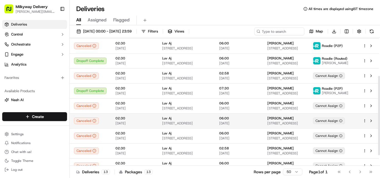
scroll to position [78, 0]
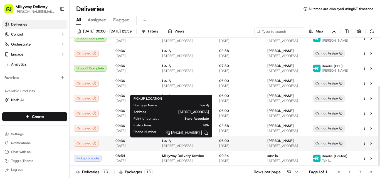
click at [180, 143] on div "Luv Aj" at bounding box center [186, 141] width 48 height 4
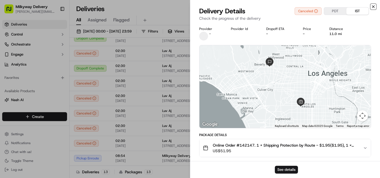
click at [372, 6] on icon "button" at bounding box center [373, 6] width 4 height 4
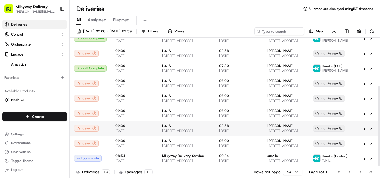
click at [177, 129] on span "[STREET_ADDRESS]" at bounding box center [186, 131] width 48 height 4
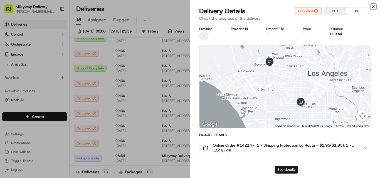
click at [372, 6] on icon "button" at bounding box center [373, 7] width 2 height 2
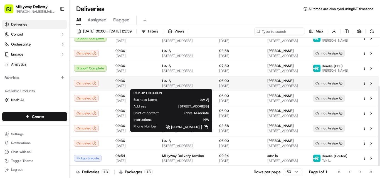
click at [184, 83] on div "Luv Aj" at bounding box center [186, 81] width 48 height 4
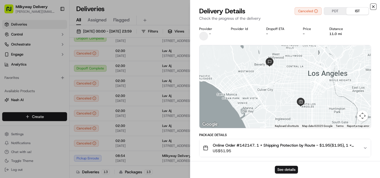
click at [374, 5] on icon "button" at bounding box center [373, 6] width 4 height 4
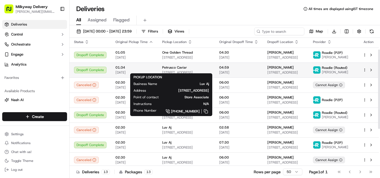
scroll to position [0, 0]
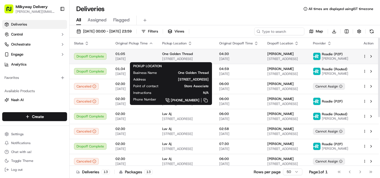
click at [186, 55] on span "One Golden Thread" at bounding box center [177, 54] width 31 height 4
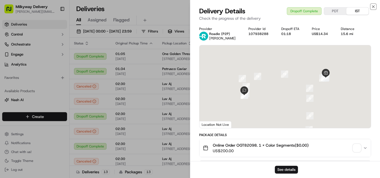
click at [372, 6] on icon "button" at bounding box center [373, 6] width 4 height 4
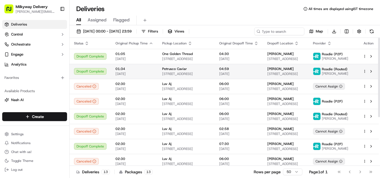
click at [170, 74] on span "[STREET_ADDRESS]" at bounding box center [186, 74] width 48 height 4
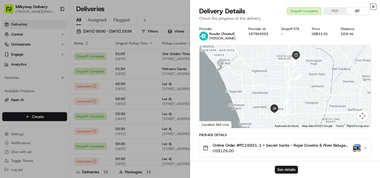
click at [373, 5] on icon "button" at bounding box center [373, 6] width 4 height 4
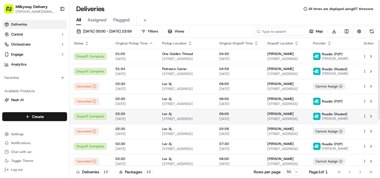
scroll to position [28, 0]
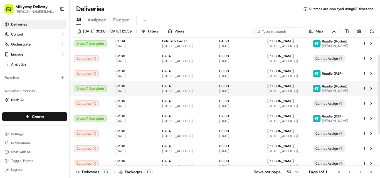
click at [169, 88] on span "Luv Aj" at bounding box center [166, 86] width 9 height 4
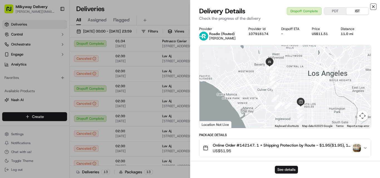
click at [373, 6] on icon "button" at bounding box center [373, 6] width 4 height 4
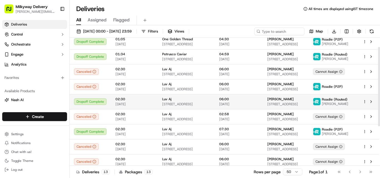
scroll to position [0, 0]
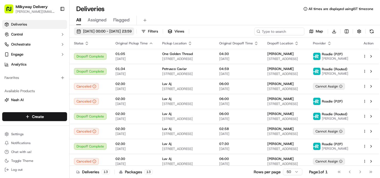
click at [104, 30] on span "[DATE] 00:00 - [DATE] 23:59" at bounding box center [107, 31] width 48 height 5
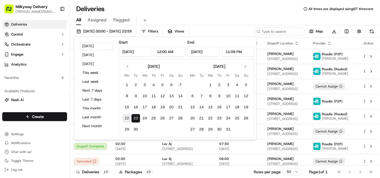
click at [125, 118] on button "22" at bounding box center [126, 118] width 9 height 9
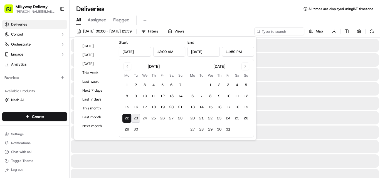
type input "[DATE]"
click at [134, 117] on button "23" at bounding box center [135, 118] width 9 height 9
type input "[DATE]"
click at [182, 12] on div "Deliveries All times are displayed using IST timezone" at bounding box center [224, 8] width 310 height 9
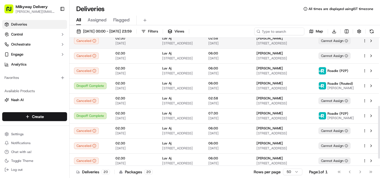
scroll to position [183, 0]
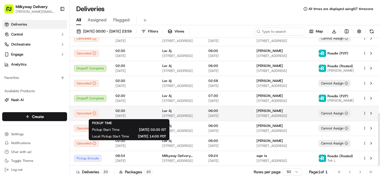
click at [115, 110] on span "02:30" at bounding box center [134, 111] width 38 height 4
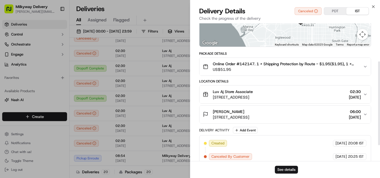
scroll to position [88, 0]
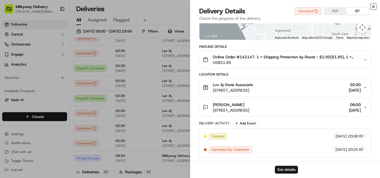
click at [373, 6] on icon "button" at bounding box center [373, 6] width 4 height 4
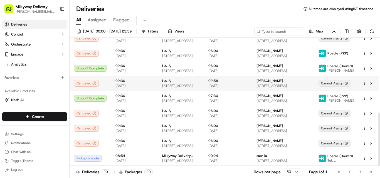
click at [171, 84] on span "[STREET_ADDRESS]" at bounding box center [180, 86] width 37 height 4
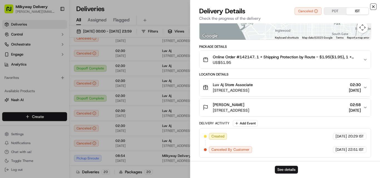
click at [374, 7] on icon "button" at bounding box center [373, 6] width 4 height 4
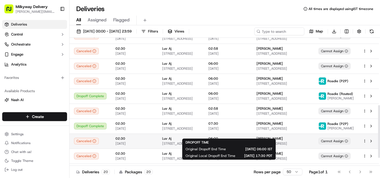
scroll to position [183, 0]
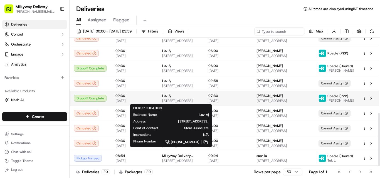
click at [177, 98] on div "Luv Aj [STREET_ADDRESS]" at bounding box center [180, 98] width 37 height 9
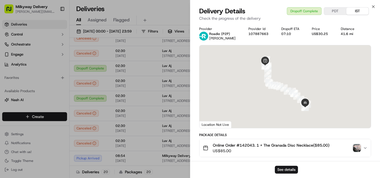
click at [244, 143] on span "Online Order #142043. 1 x The Granada Disc Necklace($85.00)" at bounding box center [271, 146] width 116 height 6
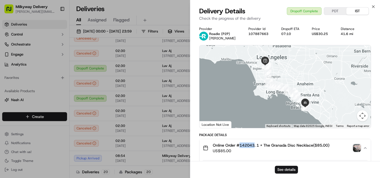
copy span "142043"
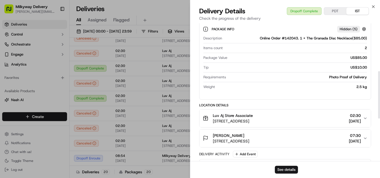
scroll to position [139, 0]
drag, startPoint x: 224, startPoint y: 115, endPoint x: 209, endPoint y: 118, distance: 14.9
click at [209, 118] on div "Luv Aj Store Associate [STREET_ADDRESS]" at bounding box center [228, 117] width 50 height 11
copy span "Luv Aj"
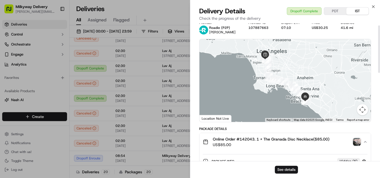
scroll to position [0, 0]
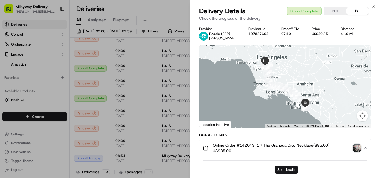
click at [347, 34] on div "41.6 mi" at bounding box center [349, 34] width 18 height 4
copy div "41.6 mi"
click at [372, 5] on icon "button" at bounding box center [373, 6] width 4 height 4
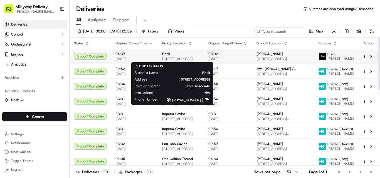
click at [170, 56] on div "Flask [STREET_ADDRESS]" at bounding box center [180, 56] width 37 height 9
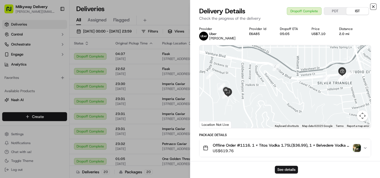
click at [375, 5] on icon "button" at bounding box center [373, 6] width 4 height 4
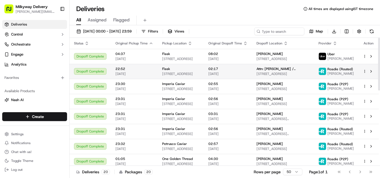
click at [171, 67] on div "Flask" at bounding box center [180, 69] width 37 height 4
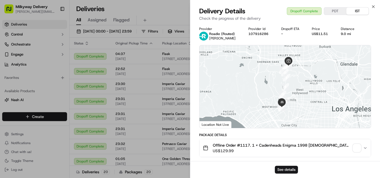
click at [246, 144] on span "Offline Order #1117. 1 x Cadenheads Enigma 1998 [DEMOGRAPHIC_DATA] Blended Scot…" at bounding box center [282, 146] width 138 height 6
copy span "1117"
click at [347, 34] on div "9.0 mi" at bounding box center [349, 34] width 18 height 4
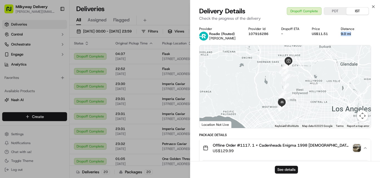
click at [347, 34] on div "9.0 mi" at bounding box center [349, 34] width 18 height 4
copy div "9.0 mi"
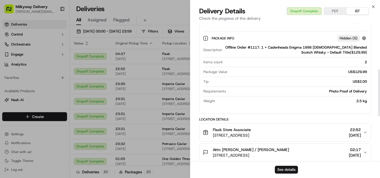
scroll to position [139, 0]
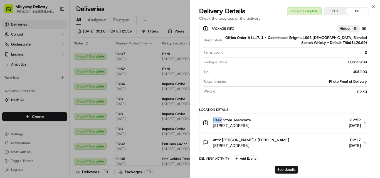
drag, startPoint x: 222, startPoint y: 120, endPoint x: 211, endPoint y: 120, distance: 10.8
click at [211, 120] on div "Flask Store Associate [STREET_ADDRESS]" at bounding box center [227, 122] width 48 height 11
copy span "Flask"
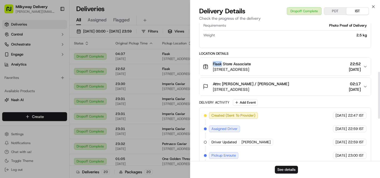
scroll to position [129, 0]
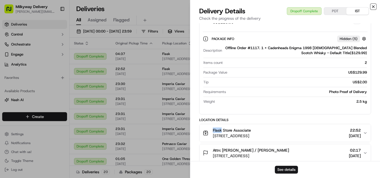
click at [374, 6] on icon "button" at bounding box center [373, 6] width 4 height 4
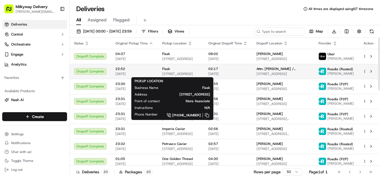
click at [166, 71] on span "Flask" at bounding box center [166, 69] width 8 height 4
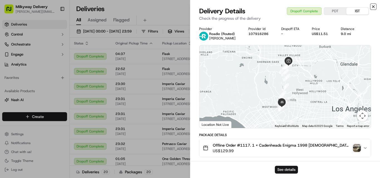
click at [372, 5] on icon "button" at bounding box center [373, 6] width 4 height 4
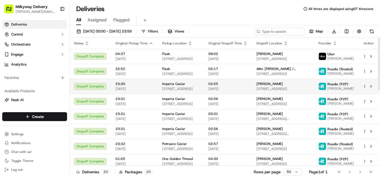
click at [168, 82] on span "Imperia Caviar" at bounding box center [173, 84] width 23 height 4
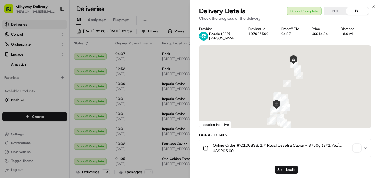
click at [251, 144] on span "Online Order #IC106336. 1 x Royal Ossetra Caviar - 3x50g (3x1.7oz)($265.00)" at bounding box center [282, 146] width 138 height 6
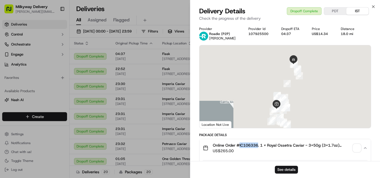
click at [251, 144] on span "Online Order #IC106336. 1 x Royal Ossetra Caviar - 3x50g (3x1.7oz)($265.00)" at bounding box center [282, 146] width 138 height 6
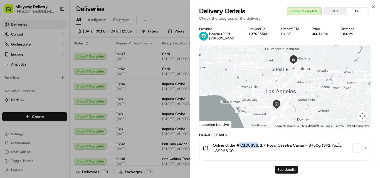
copy span "IC106336"
click at [347, 34] on div "18.0 mi" at bounding box center [349, 34] width 18 height 4
copy div "18.0 mi"
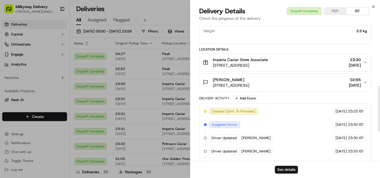
scroll to position [194, 0]
drag, startPoint x: 239, startPoint y: 60, endPoint x: 194, endPoint y: 60, distance: 44.5
click at [194, 60] on div "Provider Roadie (P2P) [PERSON_NAME] Provider Id 107925500 Dropoff ETA 04:37 Pri…" at bounding box center [284, 36] width 189 height 414
copy span "Imperia Caviar"
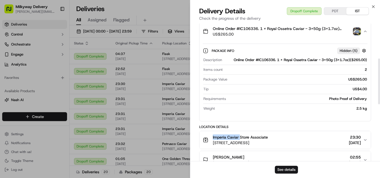
scroll to position [83, 0]
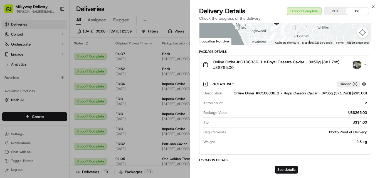
click at [251, 61] on span "Online Order #IC106336. 1 x Royal Ossetra Caviar - 3x50g (3x1.7oz)($265.00)" at bounding box center [282, 62] width 138 height 6
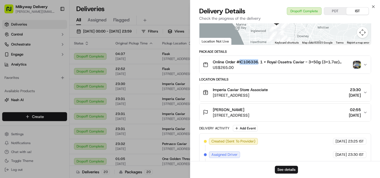
copy span "IC106336"
click at [372, 6] on icon "button" at bounding box center [373, 6] width 4 height 4
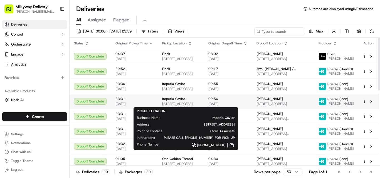
click at [180, 99] on span "Imperia Caviar" at bounding box center [173, 99] width 23 height 4
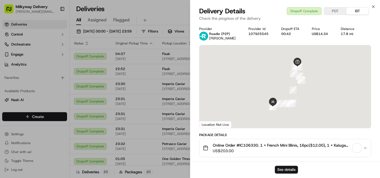
click at [246, 144] on span "Online Order #IC106330. 1 x French Mini Blinis, 16pc($12.00), 1 x Kaluga Hybrid…" at bounding box center [282, 146] width 138 height 6
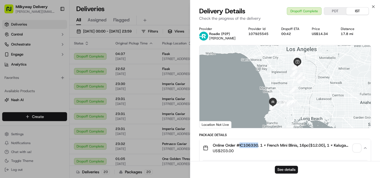
click at [246, 144] on span "Online Order #IC106330. 1 x French Mini Blinis, 16pc($12.00), 1 x Kaluga Hybrid…" at bounding box center [282, 146] width 138 height 6
click at [348, 35] on div "17.8 mi" at bounding box center [349, 34] width 18 height 4
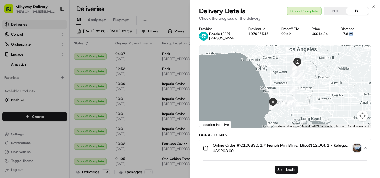
click at [348, 35] on div "17.8 mi" at bounding box center [349, 34] width 18 height 4
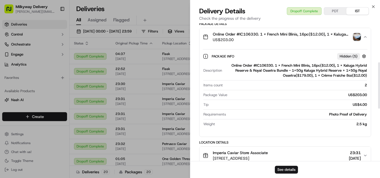
scroll to position [167, 0]
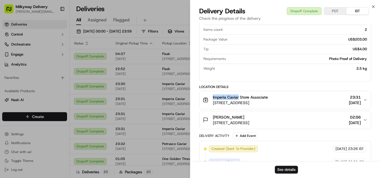
drag, startPoint x: 239, startPoint y: 98, endPoint x: 212, endPoint y: 97, distance: 27.0
click at [212, 97] on div "Imperia Caviar Store Associate [STREET_ADDRESS]" at bounding box center [235, 99] width 65 height 11
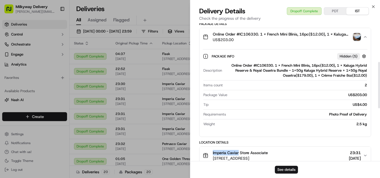
scroll to position [139, 0]
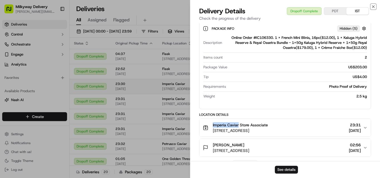
click at [374, 6] on icon "button" at bounding box center [373, 6] width 4 height 4
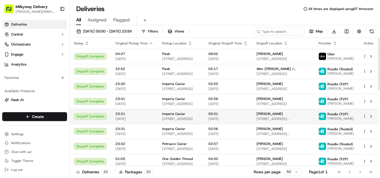
click at [171, 111] on td "Imperia Caviar [STREET_ADDRESS]" at bounding box center [181, 116] width 46 height 15
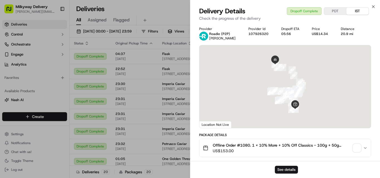
click at [245, 144] on span "Offline Order #1080. 1 x 10% More + 10% Off Classics - 100g + 50g (3.5oz + 1.7o…" at bounding box center [282, 146] width 138 height 6
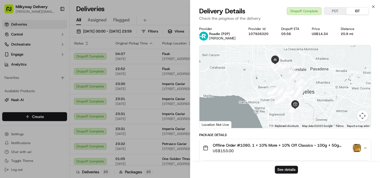
click at [350, 34] on div "20.9 mi" at bounding box center [349, 34] width 18 height 4
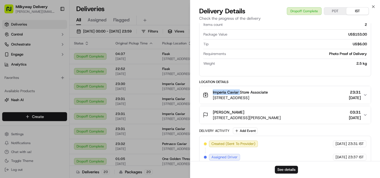
drag, startPoint x: 239, startPoint y: 94, endPoint x: 210, endPoint y: 93, distance: 28.9
click at [210, 93] on div "Imperia Caviar Store Associate [STREET_ADDRESS]" at bounding box center [235, 94] width 65 height 11
click at [373, 6] on icon "button" at bounding box center [373, 6] width 4 height 4
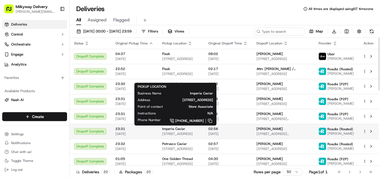
click at [169, 130] on span "Imperia Caviar" at bounding box center [173, 129] width 23 height 4
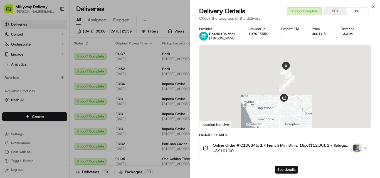
click at [251, 145] on span "Online Order #IC106345. 1 x French Mini Blinis, 16pc($12.00), 1 x Kaluga Hybrid…" at bounding box center [282, 146] width 138 height 6
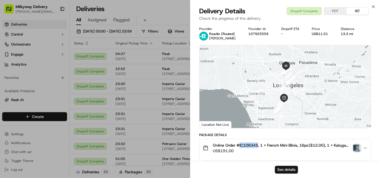
click at [251, 145] on span "Online Order #IC106345. 1 x French Mini Blinis, 16pc($12.00), 1 x Kaluga Hybrid…" at bounding box center [282, 146] width 138 height 6
click at [350, 33] on div "13.3 mi" at bounding box center [349, 34] width 18 height 4
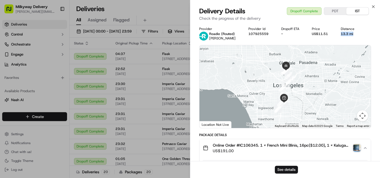
click at [350, 33] on div "13.3 mi" at bounding box center [349, 34] width 18 height 4
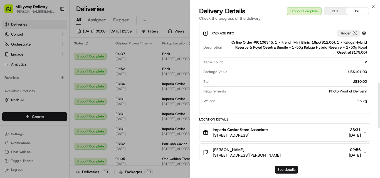
scroll to position [194, 0]
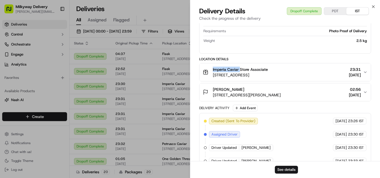
drag, startPoint x: 239, startPoint y: 70, endPoint x: 199, endPoint y: 68, distance: 40.4
click at [199, 68] on div "Provider Roadie (Routed) [PERSON_NAME] Provider Id 107925559 Dropoff ETA - Pric…" at bounding box center [284, 41] width 189 height 424
click at [373, 5] on icon "button" at bounding box center [373, 6] width 4 height 4
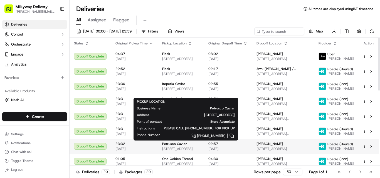
click at [172, 146] on div "Petrusco Caviar [STREET_ADDRESS]" at bounding box center [180, 146] width 37 height 9
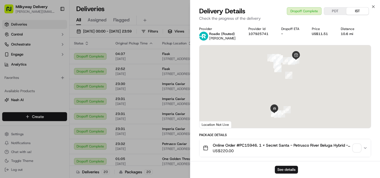
click at [246, 145] on span "Online Order #PC15946. 1 x Secret Santa - Petrusco River Beluga Hybrid - 100g (…" at bounding box center [282, 146] width 138 height 6
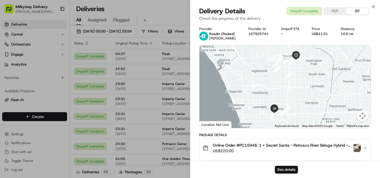
click at [351, 35] on div "10.6 mi" at bounding box center [349, 34] width 18 height 4
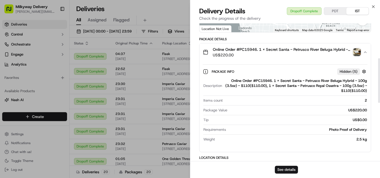
scroll to position [111, 0]
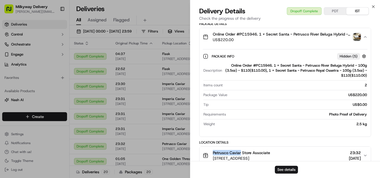
drag, startPoint x: 241, startPoint y: 153, endPoint x: 206, endPoint y: 153, distance: 34.5
click at [206, 153] on div "Petrusco Caviar Store Associate [STREET_ADDRESS]" at bounding box center [236, 155] width 67 height 11
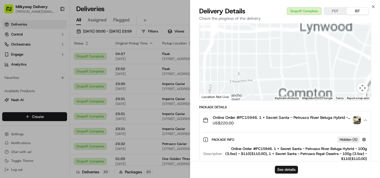
scroll to position [0, 0]
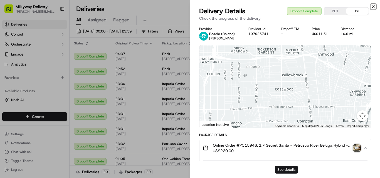
click at [373, 6] on icon "button" at bounding box center [373, 6] width 4 height 4
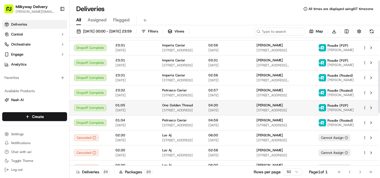
scroll to position [56, 0]
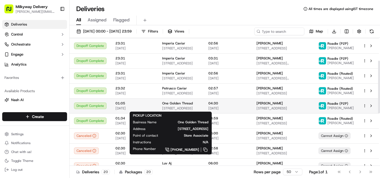
click at [185, 104] on span "One Golden Thread" at bounding box center [177, 103] width 31 height 4
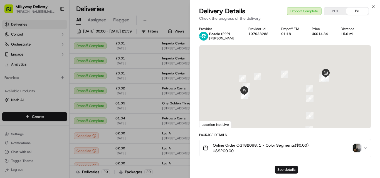
click at [248, 144] on span "Online Order OGT82098. 1 x Color Segments($0.00)" at bounding box center [261, 146] width 96 height 6
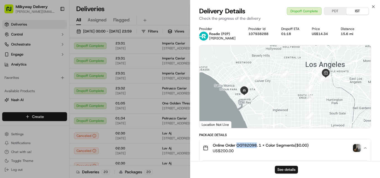
click at [248, 144] on span "Online Order OGT82098. 1 x Color Segments($0.00)" at bounding box center [261, 146] width 96 height 6
click at [348, 33] on div "15.6 mi" at bounding box center [349, 34] width 18 height 4
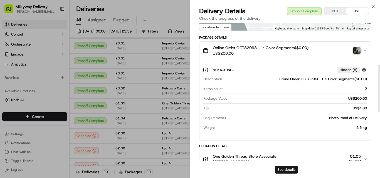
scroll to position [139, 0]
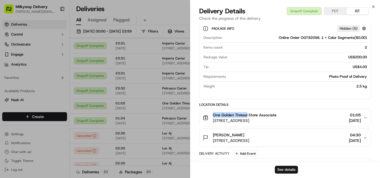
drag, startPoint x: 248, startPoint y: 115, endPoint x: 212, endPoint y: 116, distance: 35.8
click at [212, 116] on div "One Golden Thread Store Associate [STREET_ADDRESS]" at bounding box center [240, 117] width 74 height 11
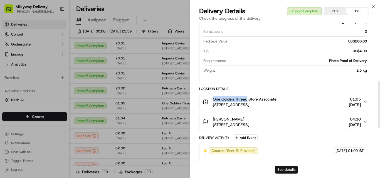
scroll to position [151, 0]
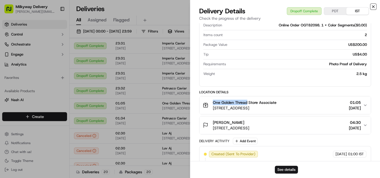
click at [373, 8] on icon "button" at bounding box center [373, 6] width 4 height 4
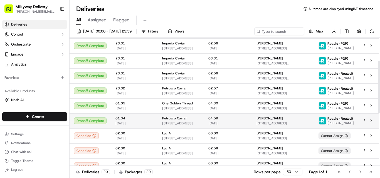
click at [176, 120] on span "Petrusco Caviar" at bounding box center [174, 118] width 25 height 4
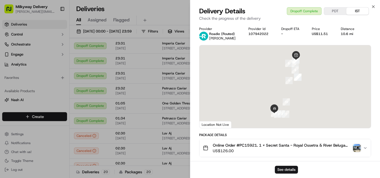
click at [246, 144] on span "Online Order #PC15921. 1 x Secret Santa - Royal Ossetra & River Beluga Hybrid B…" at bounding box center [282, 146] width 138 height 6
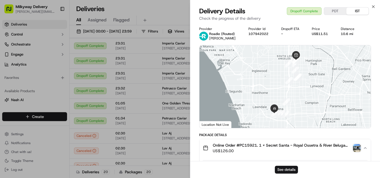
click at [246, 144] on span "Online Order #PC15921. 1 x Secret Santa - Royal Ossetra & River Beluga Hybrid B…" at bounding box center [282, 146] width 138 height 6
click at [345, 33] on div "10.6 mi" at bounding box center [349, 34] width 18 height 4
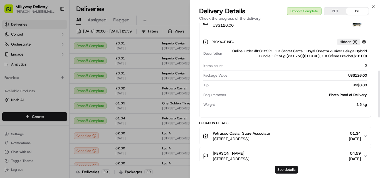
scroll to position [139, 0]
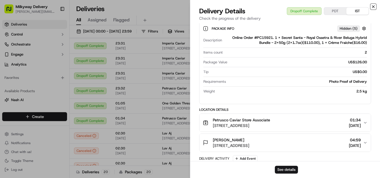
click at [373, 5] on icon "button" at bounding box center [373, 6] width 4 height 4
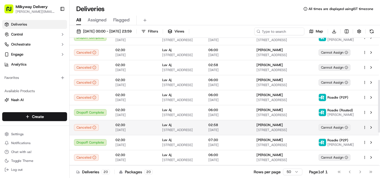
scroll to position [83, 0]
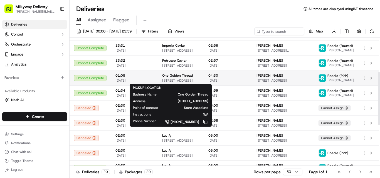
click at [177, 77] on span "One Golden Thread" at bounding box center [177, 75] width 31 height 4
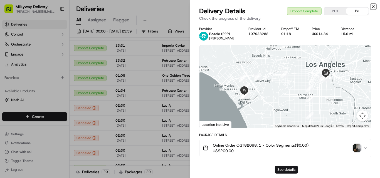
click at [373, 5] on icon "button" at bounding box center [373, 6] width 4 height 4
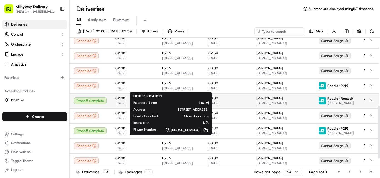
scroll to position [167, 0]
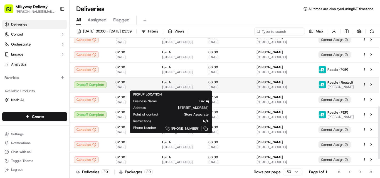
click at [177, 82] on div "Luv Aj" at bounding box center [180, 82] width 37 height 4
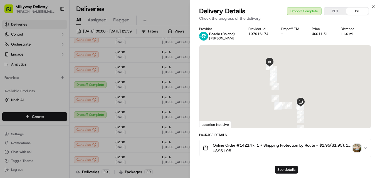
click at [248, 144] on span "Online Order #142147. 1 x Shipping Protection by Route - $1.95($1.95), 1 x The …" at bounding box center [282, 146] width 138 height 6
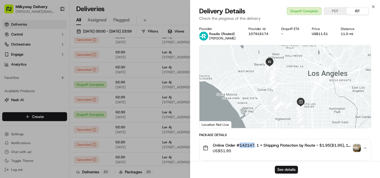
click at [248, 144] on span "Online Order #142147. 1 x Shipping Protection by Route - $1.95($1.95), 1 x The …" at bounding box center [282, 146] width 138 height 6
click at [349, 34] on div "11.0 mi" at bounding box center [349, 34] width 18 height 4
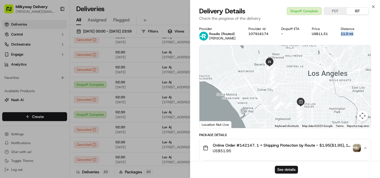
click at [349, 34] on div "11.0 mi" at bounding box center [349, 34] width 18 height 4
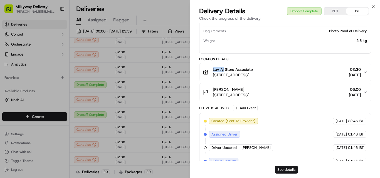
drag, startPoint x: 224, startPoint y: 65, endPoint x: 202, endPoint y: 65, distance: 21.9
click at [202, 65] on button "Luv Aj Store Associate [STREET_ADDRESS] 02:30 [DATE]" at bounding box center [284, 72] width 171 height 18
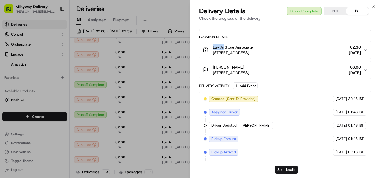
scroll to position [222, 0]
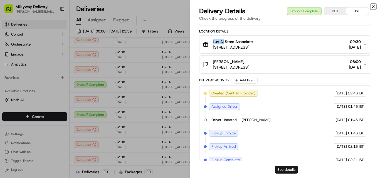
click at [373, 6] on icon "button" at bounding box center [373, 6] width 4 height 4
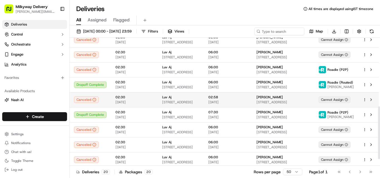
click at [179, 98] on div "Luv Aj" at bounding box center [180, 97] width 37 height 4
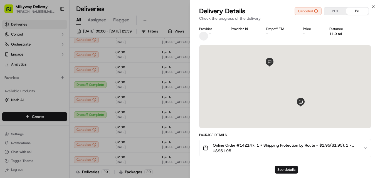
click at [247, 145] on span "Online Order #142147. 1 x Shipping Protection by Route - $1.95($1.95), 1 x The …" at bounding box center [286, 146] width 146 height 6
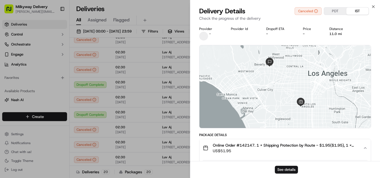
click at [247, 145] on span "Online Order #142147. 1 x Shipping Protection by Route - $1.95($1.95), 1 x The …" at bounding box center [286, 146] width 146 height 6
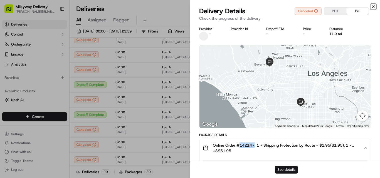
click at [373, 6] on icon "button" at bounding box center [373, 6] width 4 height 4
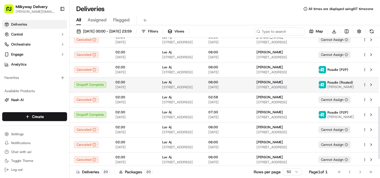
click at [172, 87] on span "[STREET_ADDRESS]" at bounding box center [180, 87] width 37 height 4
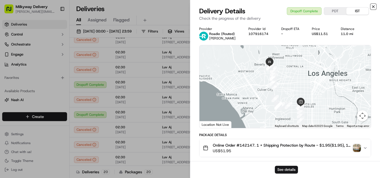
click at [373, 6] on icon "button" at bounding box center [373, 6] width 4 height 4
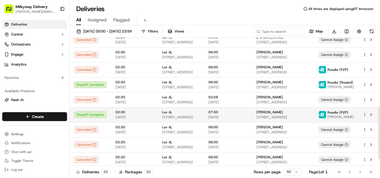
click at [174, 113] on div "Luv Aj" at bounding box center [180, 112] width 37 height 4
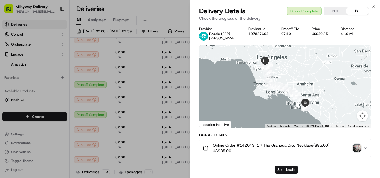
click at [359, 147] on img "button" at bounding box center [357, 148] width 8 height 8
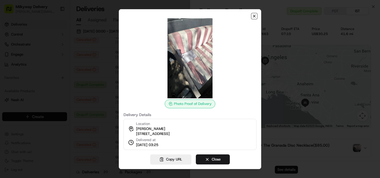
click at [254, 14] on icon "button" at bounding box center [254, 16] width 4 height 4
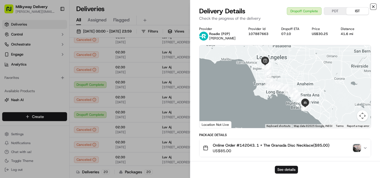
click at [374, 4] on icon "button" at bounding box center [373, 6] width 4 height 4
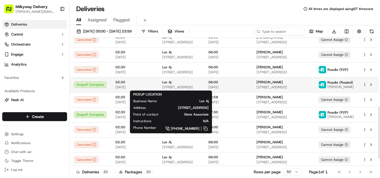
click at [199, 86] on span "[STREET_ADDRESS]" at bounding box center [180, 87] width 37 height 4
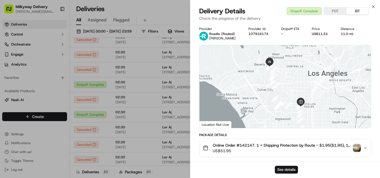
click at [355, 145] on img "button" at bounding box center [357, 148] width 8 height 8
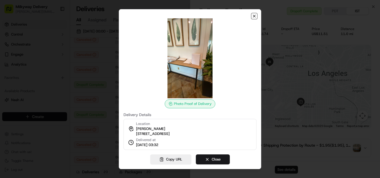
click at [254, 14] on icon "button" at bounding box center [254, 16] width 4 height 4
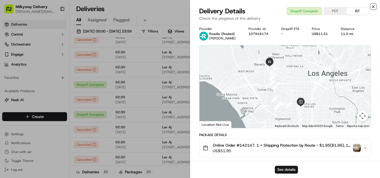
click at [373, 5] on icon "button" at bounding box center [373, 6] width 4 height 4
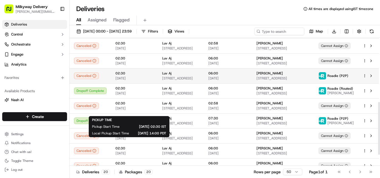
scroll to position [155, 0]
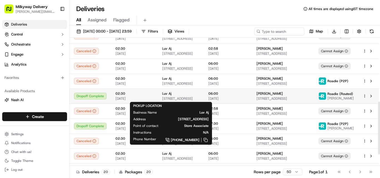
click at [174, 96] on div "Luv Aj" at bounding box center [180, 93] width 37 height 4
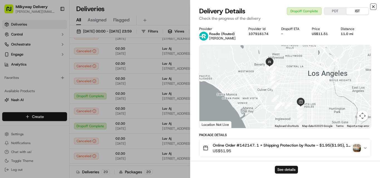
click at [375, 5] on icon "button" at bounding box center [373, 6] width 4 height 4
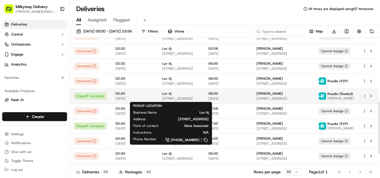
click at [162, 97] on span "[STREET_ADDRESS]" at bounding box center [180, 98] width 37 height 4
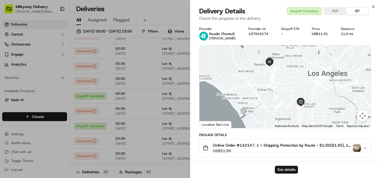
click at [249, 144] on span "Online Order #142147. 1 x Shipping Protection by Route - $1.95($1.95), 1 x The …" at bounding box center [282, 146] width 138 height 6
click at [373, 6] on icon "button" at bounding box center [373, 6] width 4 height 4
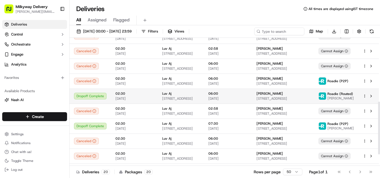
click at [168, 96] on span "Luv Aj" at bounding box center [166, 93] width 9 height 4
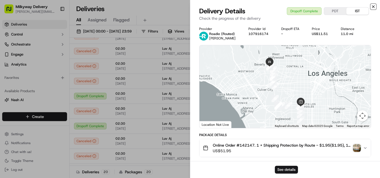
click at [374, 7] on icon "button" at bounding box center [373, 6] width 4 height 4
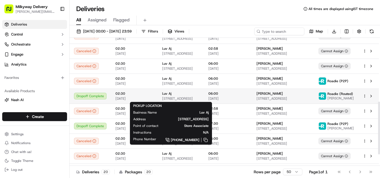
click at [169, 95] on span "Luv Aj" at bounding box center [166, 93] width 9 height 4
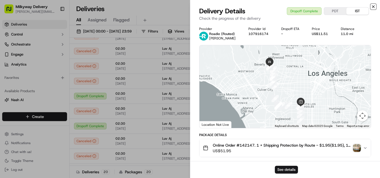
click at [373, 5] on icon "button" at bounding box center [373, 6] width 4 height 4
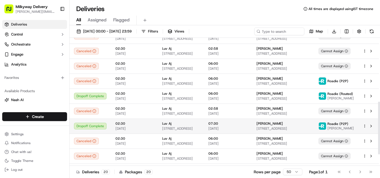
click at [167, 124] on span "Luv Aj" at bounding box center [166, 123] width 9 height 4
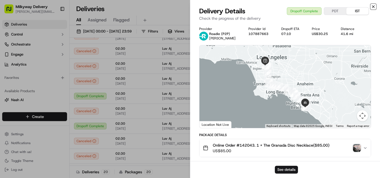
click at [373, 6] on icon "button" at bounding box center [373, 6] width 4 height 4
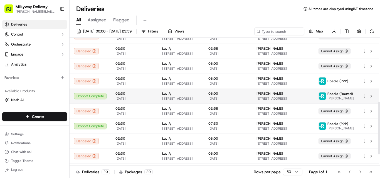
click at [176, 94] on div "Luv Aj" at bounding box center [180, 93] width 37 height 4
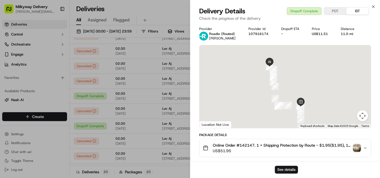
click at [247, 144] on span "Online Order #142147. 1 x Shipping Protection by Route - $1.95($1.95), 1 x The …" at bounding box center [282, 146] width 138 height 6
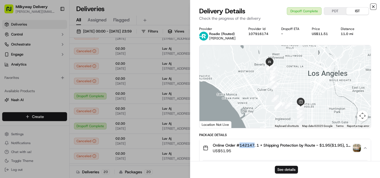
click at [373, 5] on icon "button" at bounding box center [373, 6] width 4 height 4
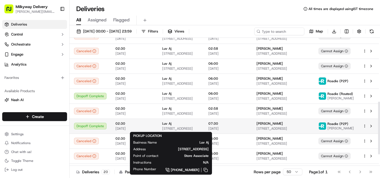
click at [174, 122] on div "Luv Aj" at bounding box center [180, 123] width 37 height 4
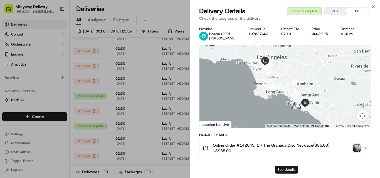
click at [249, 146] on span "Online Order #142043. 1 x The Granada Disc Necklace($85.00)" at bounding box center [271, 146] width 116 height 6
click at [348, 34] on div "41.6 mi" at bounding box center [349, 34] width 18 height 4
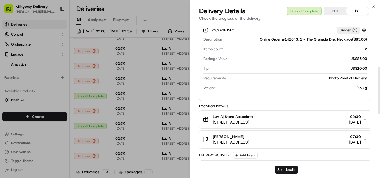
scroll to position [139, 0]
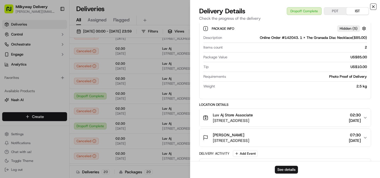
click at [373, 7] on icon "button" at bounding box center [373, 7] width 2 height 2
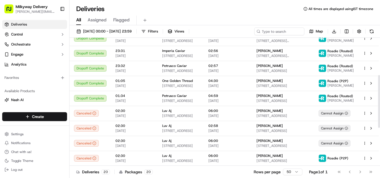
scroll to position [72, 0]
